Goal: Navigation & Orientation: Understand site structure

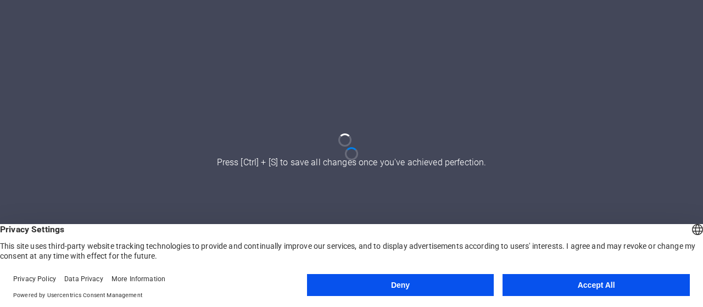
click at [521, 286] on button "Accept All" at bounding box center [596, 285] width 187 height 22
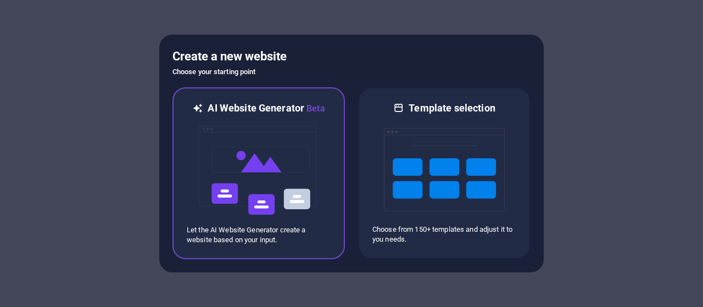
click at [209, 138] on img at bounding box center [258, 170] width 121 height 110
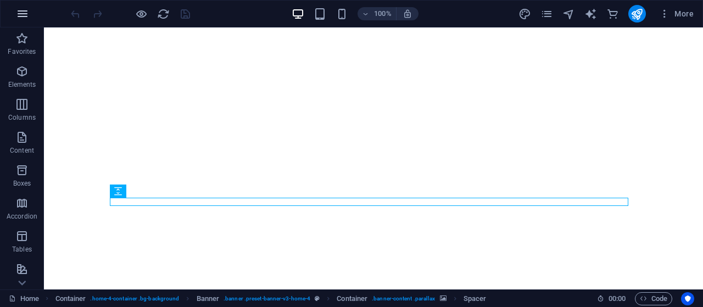
click at [19, 15] on icon "button" at bounding box center [22, 13] width 13 height 13
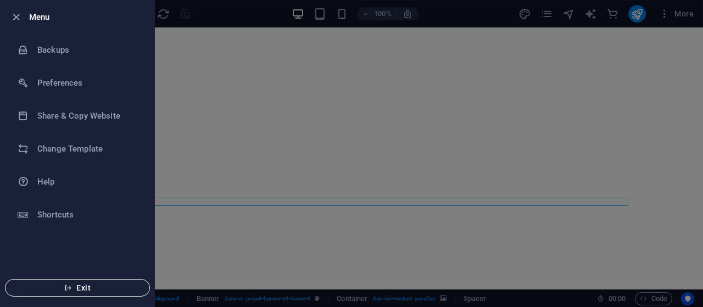
click at [60, 292] on span "Exit" at bounding box center [77, 288] width 126 height 9
